Goal: Task Accomplishment & Management: Manage account settings

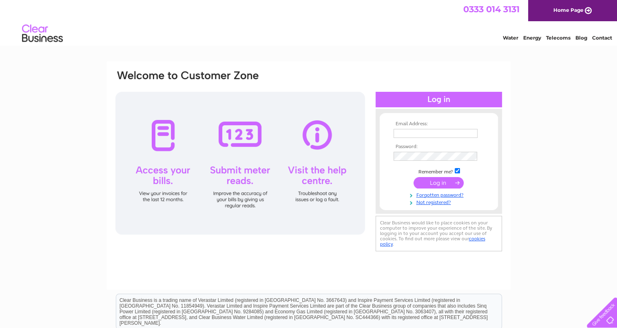
type input "[PERSON_NAME][EMAIL_ADDRESS][PERSON_NAME][DOMAIN_NAME][PERSON_NAME]"
click at [435, 184] on input "submit" at bounding box center [439, 182] width 50 height 11
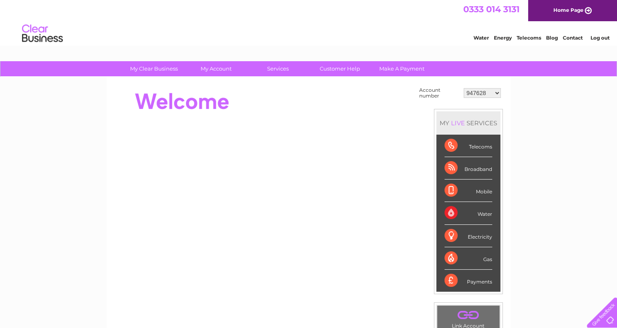
click at [434, 185] on div "MY LIVE SERVICES Telecoms Broadband Mobile Water Electricity Gas Payments" at bounding box center [468, 202] width 69 height 186
click at [448, 214] on div "Water" at bounding box center [469, 213] width 48 height 22
click at [457, 210] on div "Water" at bounding box center [469, 213] width 48 height 22
click at [473, 91] on select "947628 30290564" at bounding box center [482, 93] width 37 height 10
click at [464, 88] on select "947628 30290564" at bounding box center [482, 93] width 37 height 10
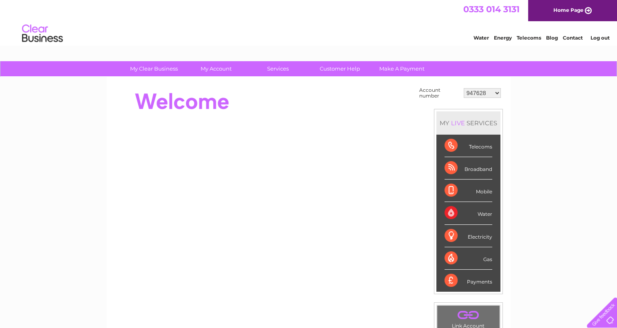
click at [484, 215] on div "Water" at bounding box center [469, 213] width 48 height 22
click at [445, 213] on div "Water" at bounding box center [469, 213] width 48 height 22
drag, startPoint x: 445, startPoint y: 213, endPoint x: 452, endPoint y: 213, distance: 6.5
click at [452, 213] on div "Water" at bounding box center [469, 213] width 48 height 22
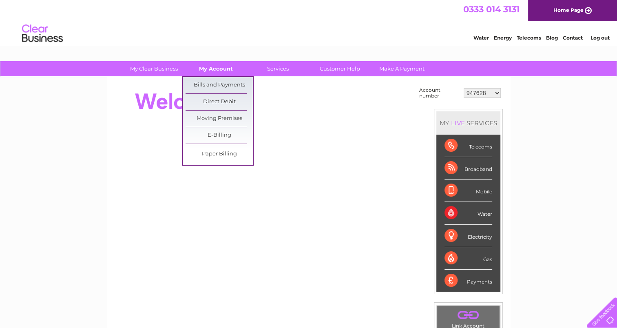
click at [227, 69] on link "My Account" at bounding box center [215, 68] width 67 height 15
click at [225, 84] on link "Bills and Payments" at bounding box center [219, 85] width 67 height 16
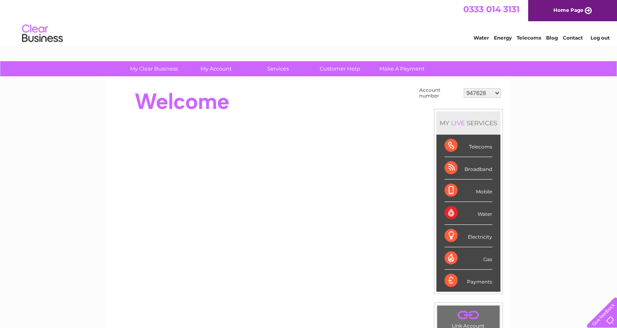
click at [486, 94] on select "947628 30290564" at bounding box center [482, 93] width 37 height 10
select select "30290564"
click at [464, 88] on select "947628 30290564" at bounding box center [482, 93] width 37 height 10
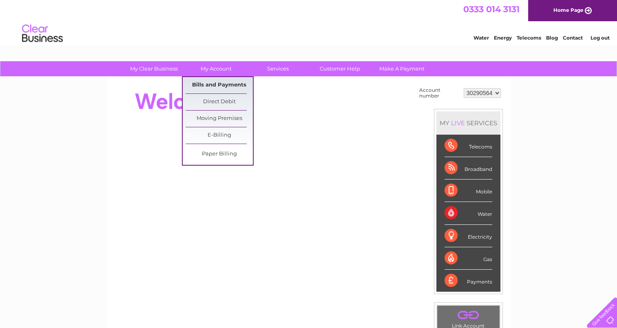
click at [215, 83] on link "Bills and Payments" at bounding box center [219, 85] width 67 height 16
click at [215, 84] on link "Bills and Payments" at bounding box center [219, 85] width 67 height 16
click at [209, 88] on link "Bills and Payments" at bounding box center [219, 85] width 67 height 16
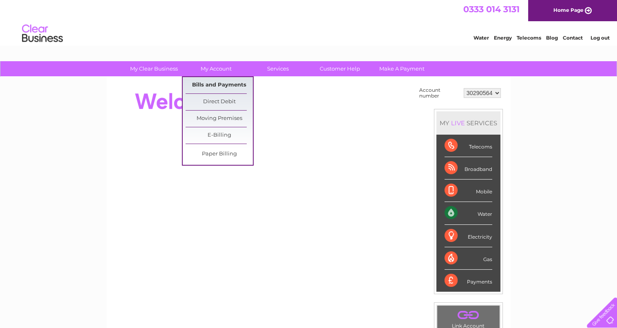
click at [214, 85] on link "Bills and Payments" at bounding box center [219, 85] width 67 height 16
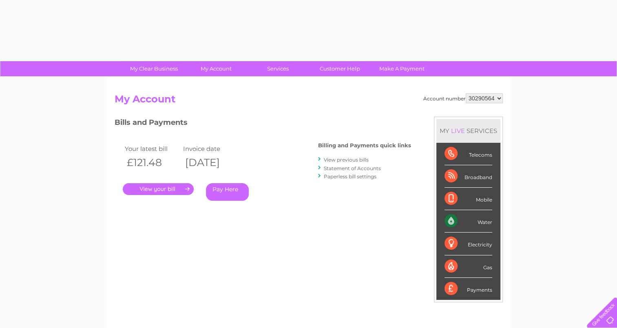
click at [158, 188] on link "." at bounding box center [158, 189] width 71 height 12
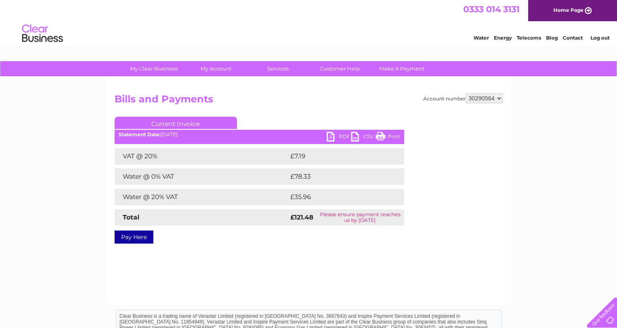
click at [331, 135] on link "PDF" at bounding box center [339, 138] width 24 height 12
